Goal: Register for event/course

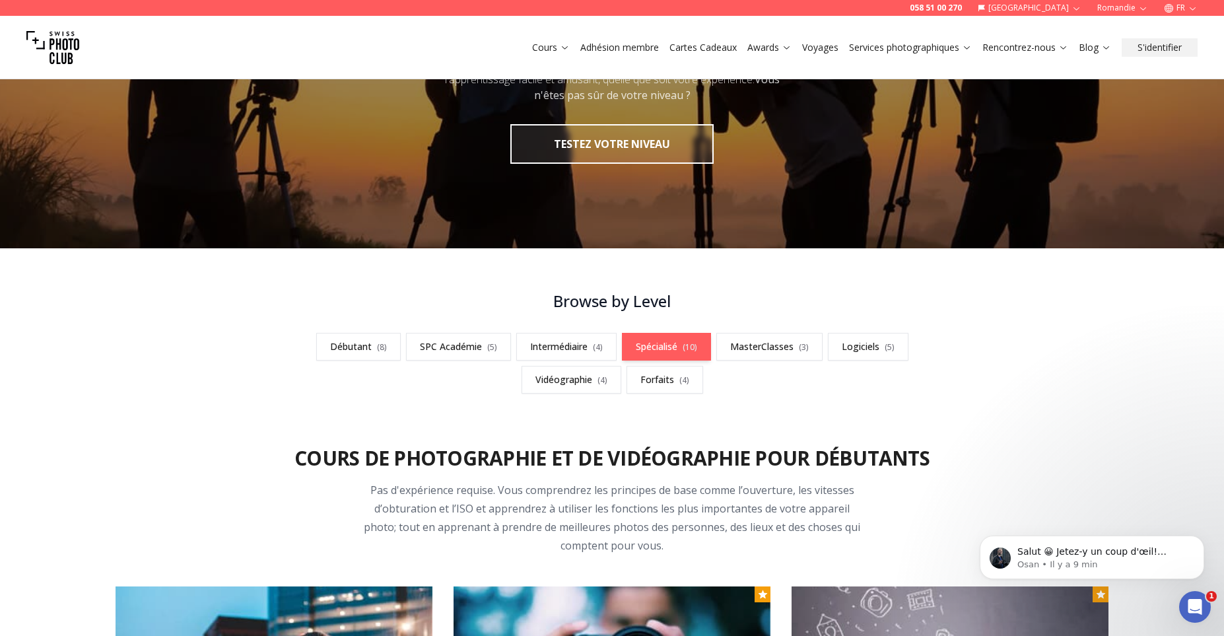
click at [678, 343] on link "Spécialisé ( 10 )" at bounding box center [666, 347] width 89 height 28
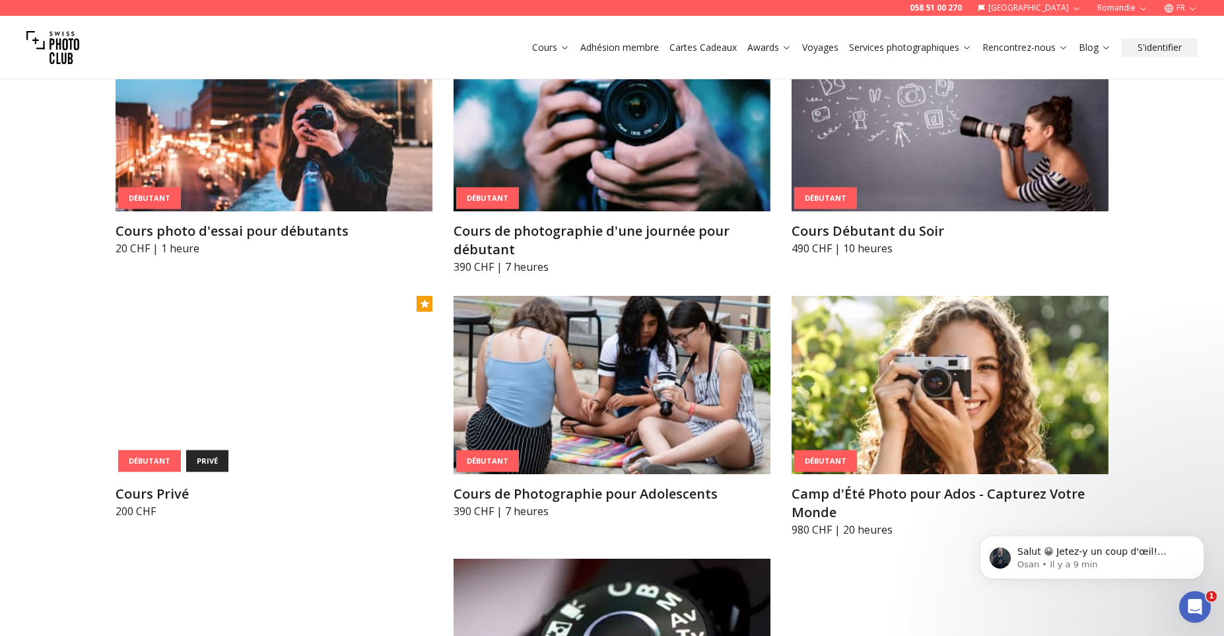
scroll to position [170, 0]
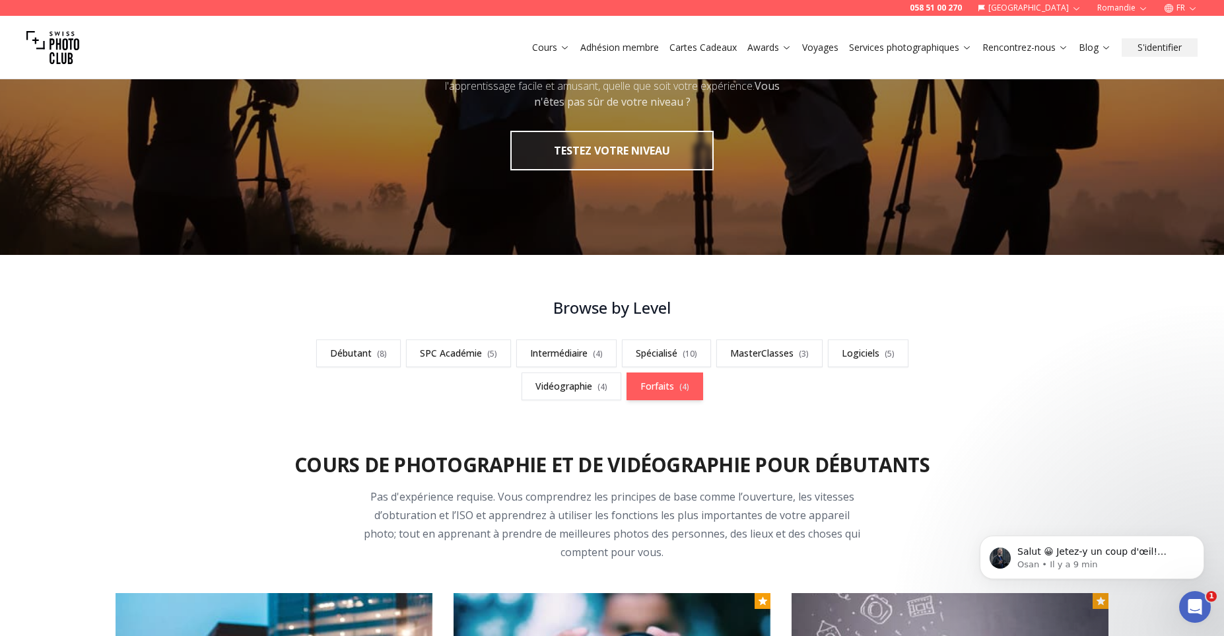
click at [661, 395] on link "Forfaits ( 4 )" at bounding box center [664, 386] width 77 height 28
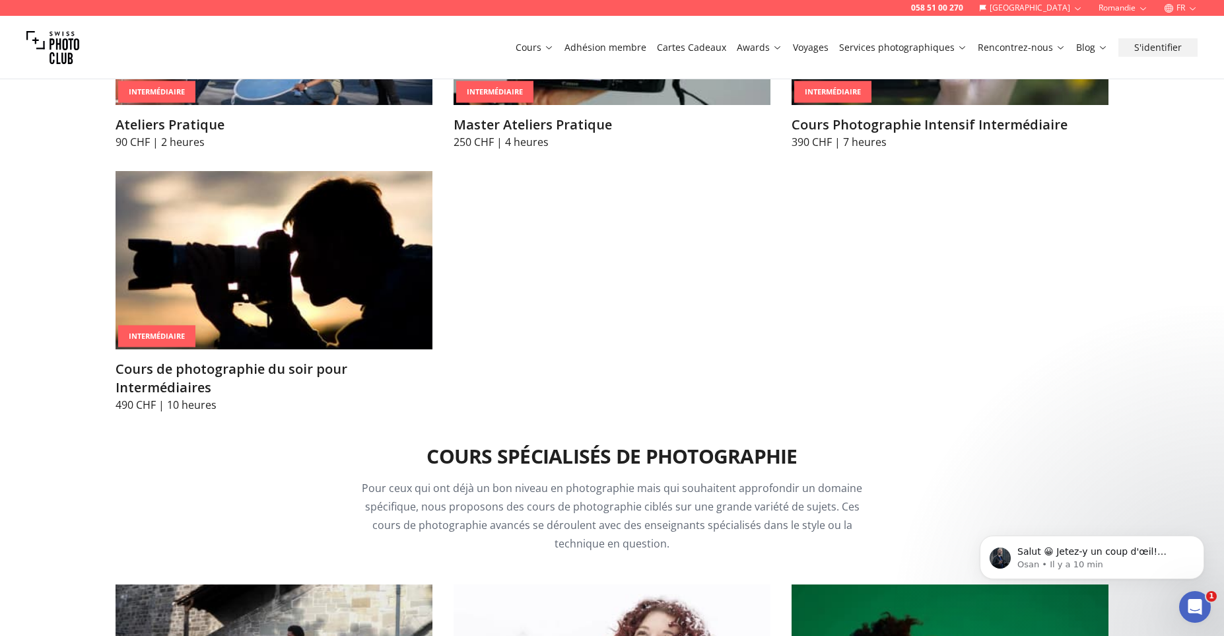
scroll to position [2190, 0]
